Goal: Entertainment & Leisure: Consume media (video, audio)

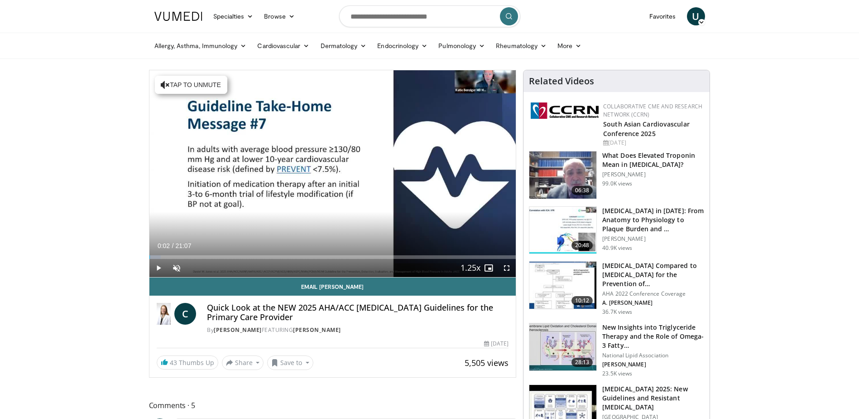
click at [155, 267] on span "Video Player" at bounding box center [159, 268] width 18 height 18
click at [177, 268] on span "Video Player" at bounding box center [177, 268] width 18 height 18
click at [157, 268] on span "Video Player" at bounding box center [159, 268] width 18 height 18
click at [173, 364] on span "43" at bounding box center [173, 362] width 7 height 9
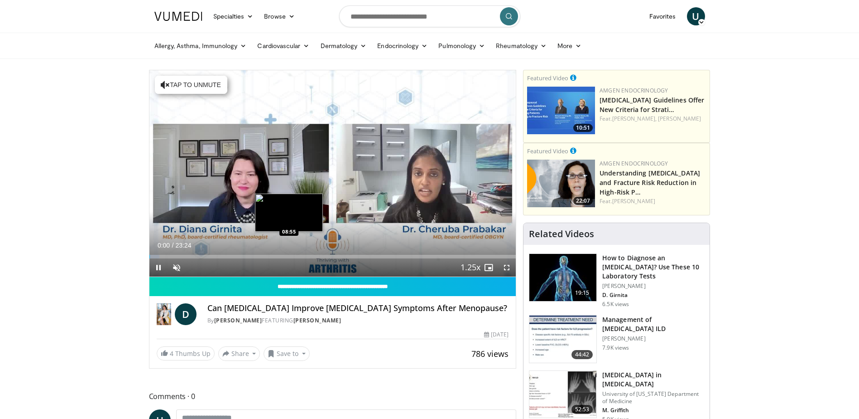
click at [289, 256] on div "Loaded : 2.84% 00:00 08:55" at bounding box center [333, 257] width 367 height 4
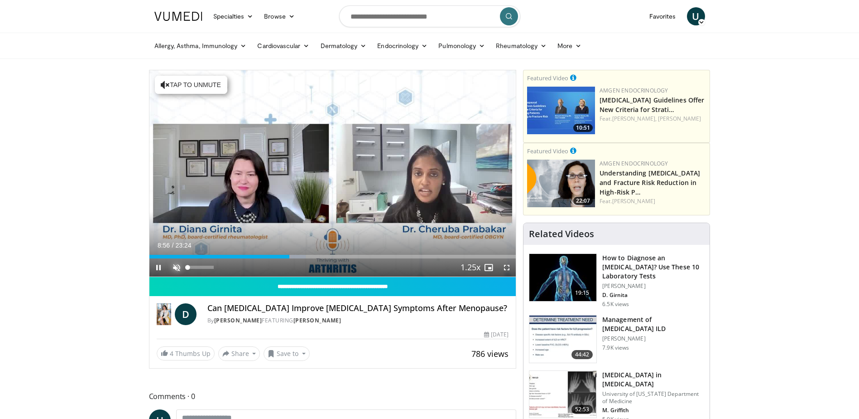
click at [168, 268] on span "Video Player" at bounding box center [177, 267] width 18 height 18
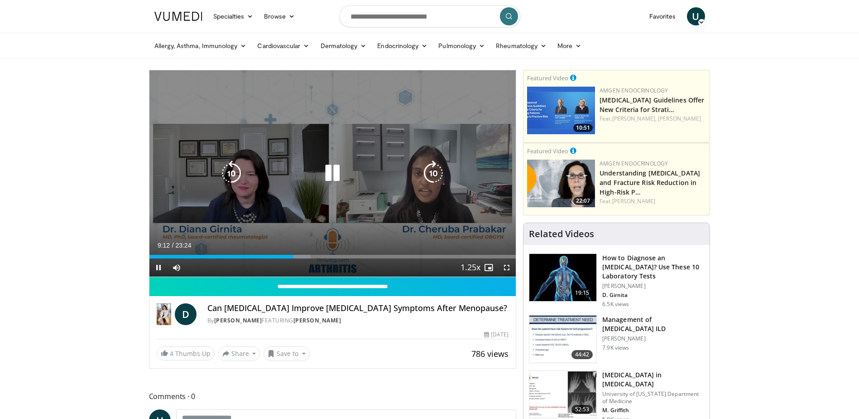
click at [427, 166] on icon "Video Player" at bounding box center [433, 172] width 25 height 25
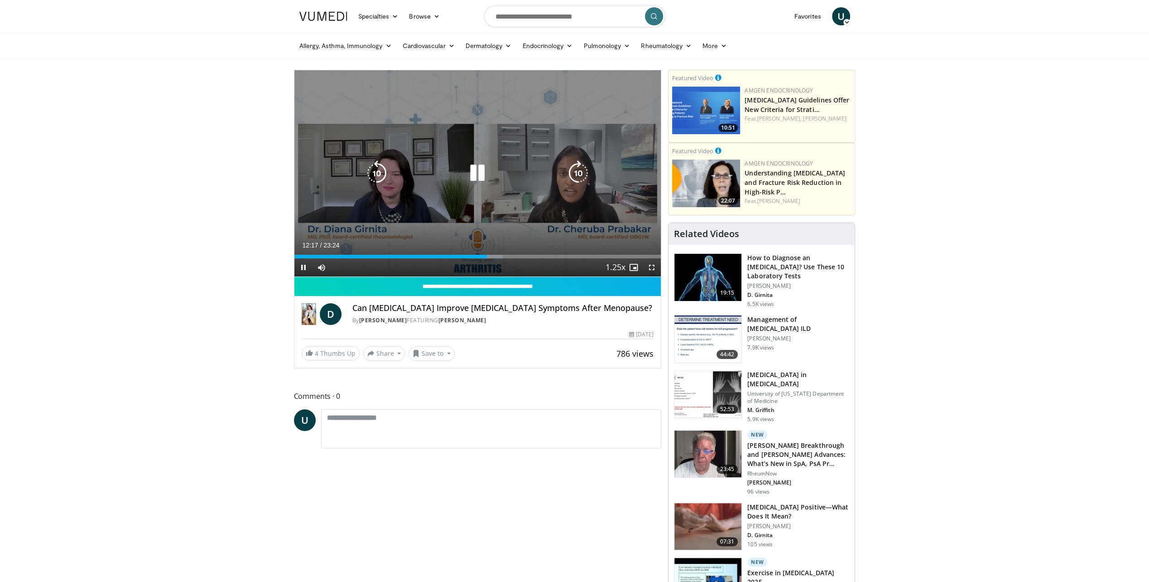
click at [373, 172] on icon "Video Player" at bounding box center [376, 172] width 25 height 25
click at [372, 169] on icon "Video Player" at bounding box center [376, 172] width 25 height 25
click at [479, 159] on div "10 seconds Tap to unmute" at bounding box center [477, 173] width 367 height 206
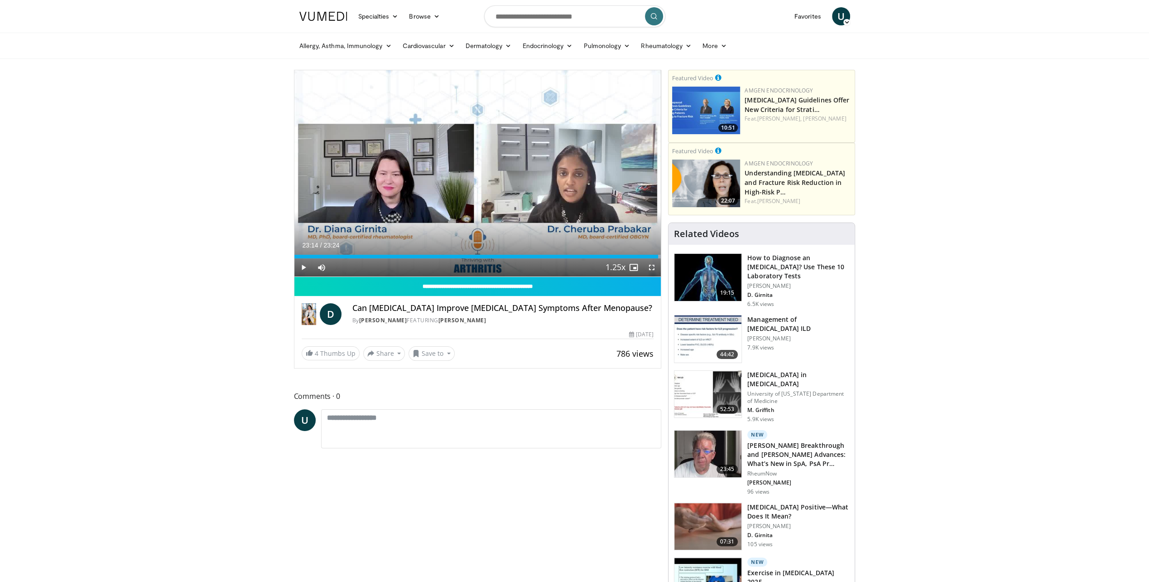
click at [700, 118] on img at bounding box center [706, 111] width 68 height 48
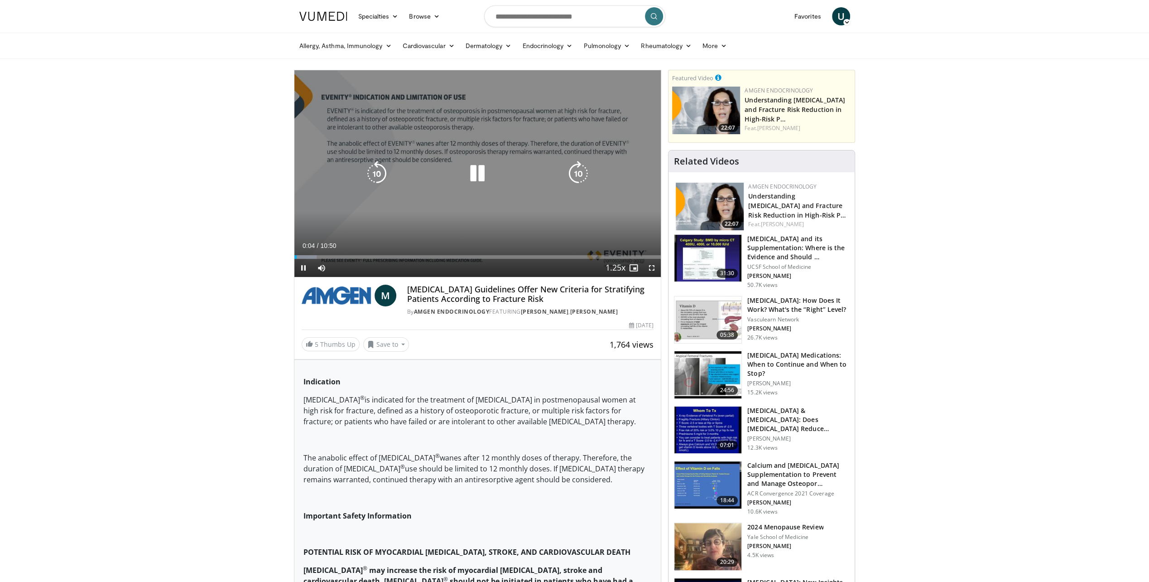
click at [473, 170] on icon "Video Player" at bounding box center [477, 173] width 25 height 25
